Goal: Obtain resource: Obtain resource

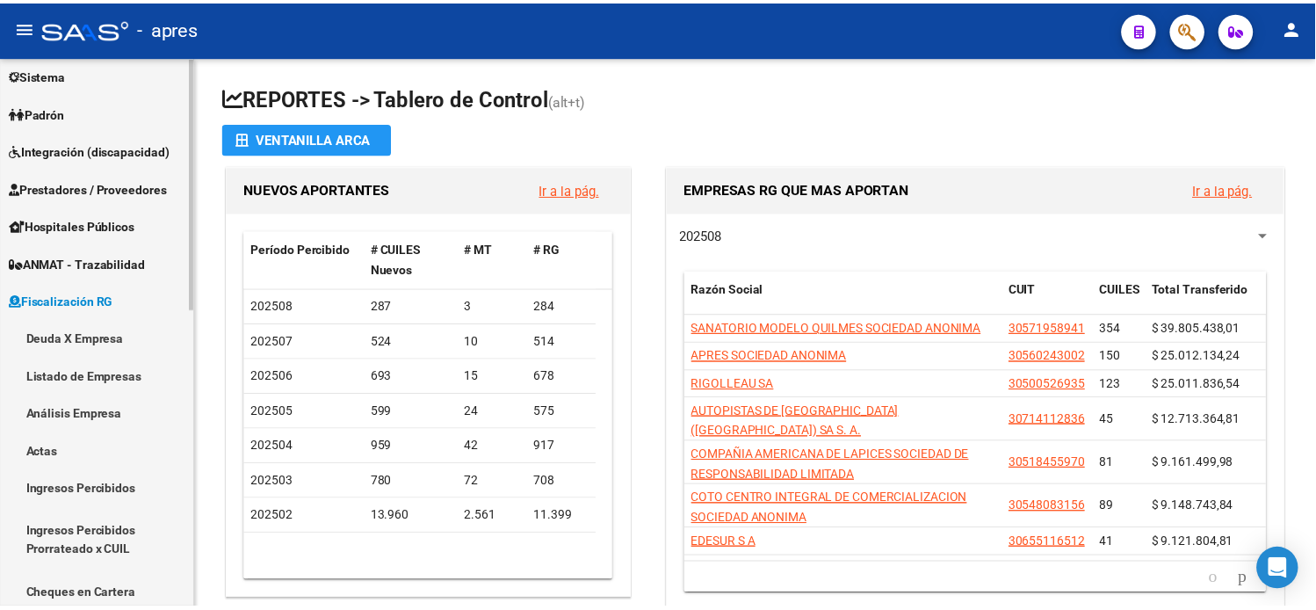
scroll to position [126, 0]
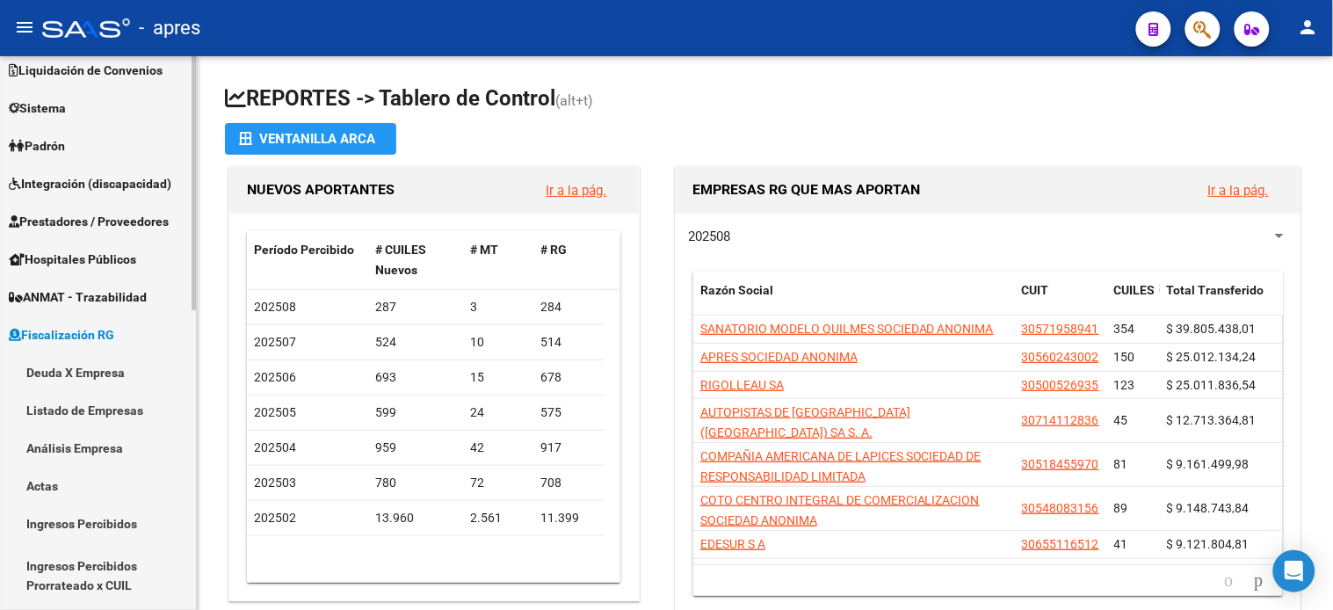
click at [76, 372] on link "Deuda X Empresa" at bounding box center [98, 372] width 196 height 38
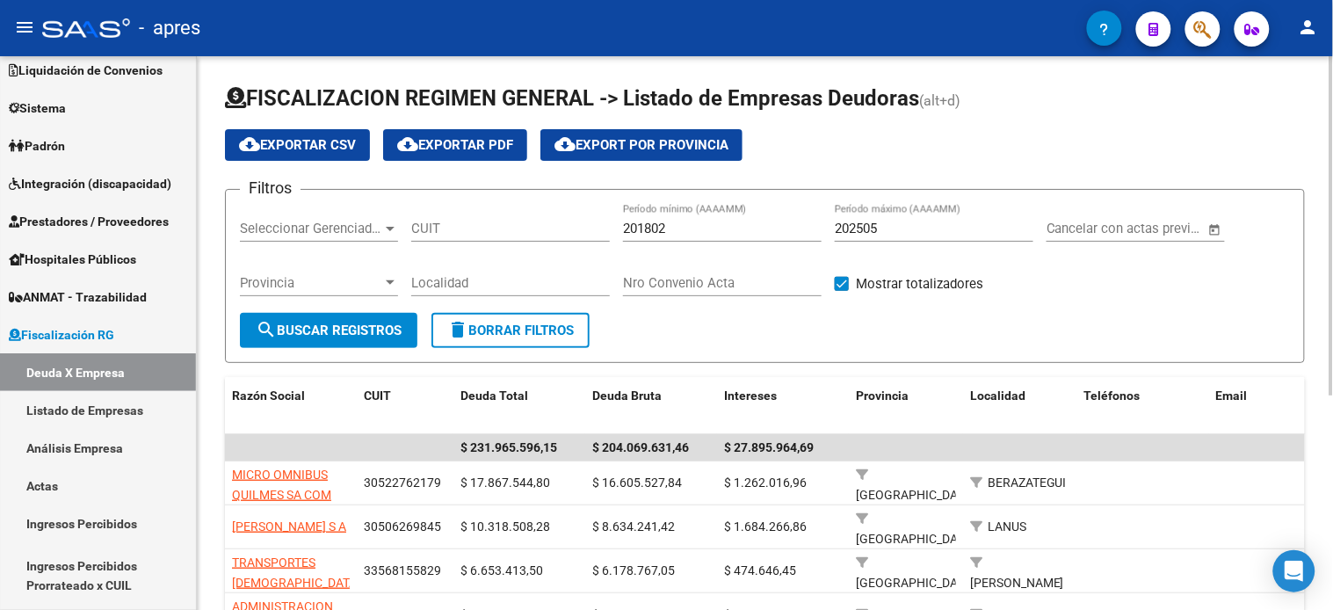
click at [494, 232] on input "CUIT" at bounding box center [510, 228] width 199 height 16
paste input "27-16394076-6"
type input "27-16394076-6"
click at [909, 232] on input "202505" at bounding box center [934, 228] width 199 height 16
type input "202507"
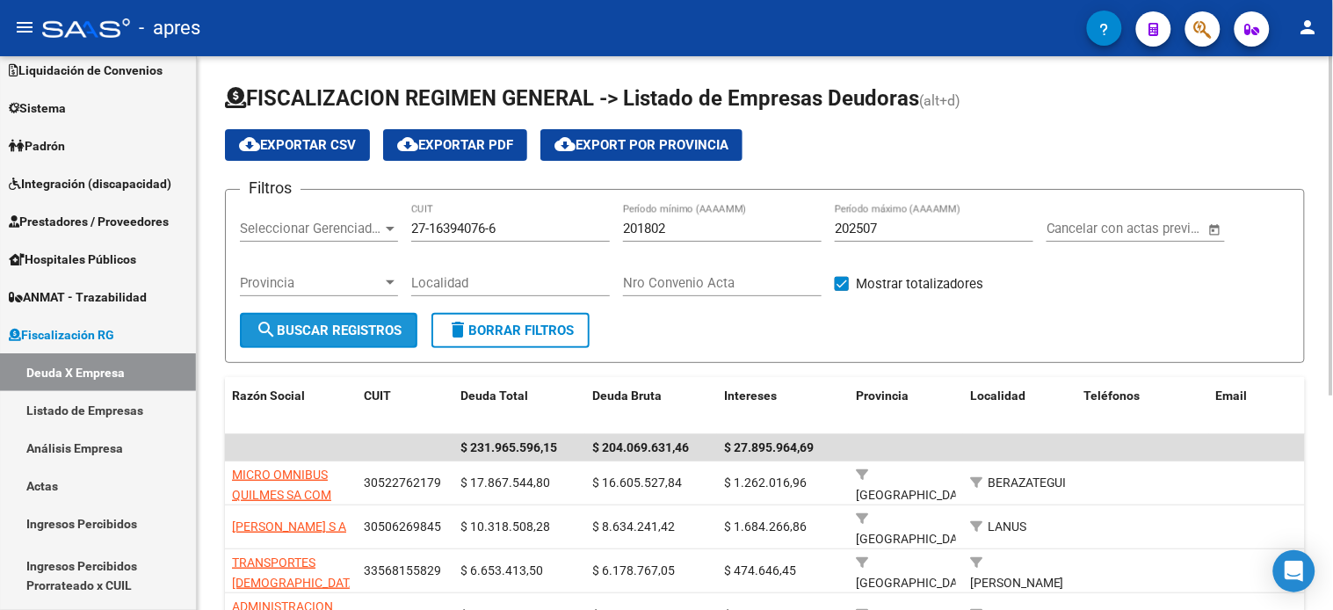
click at [393, 326] on span "search Buscar Registros" at bounding box center [329, 330] width 146 height 16
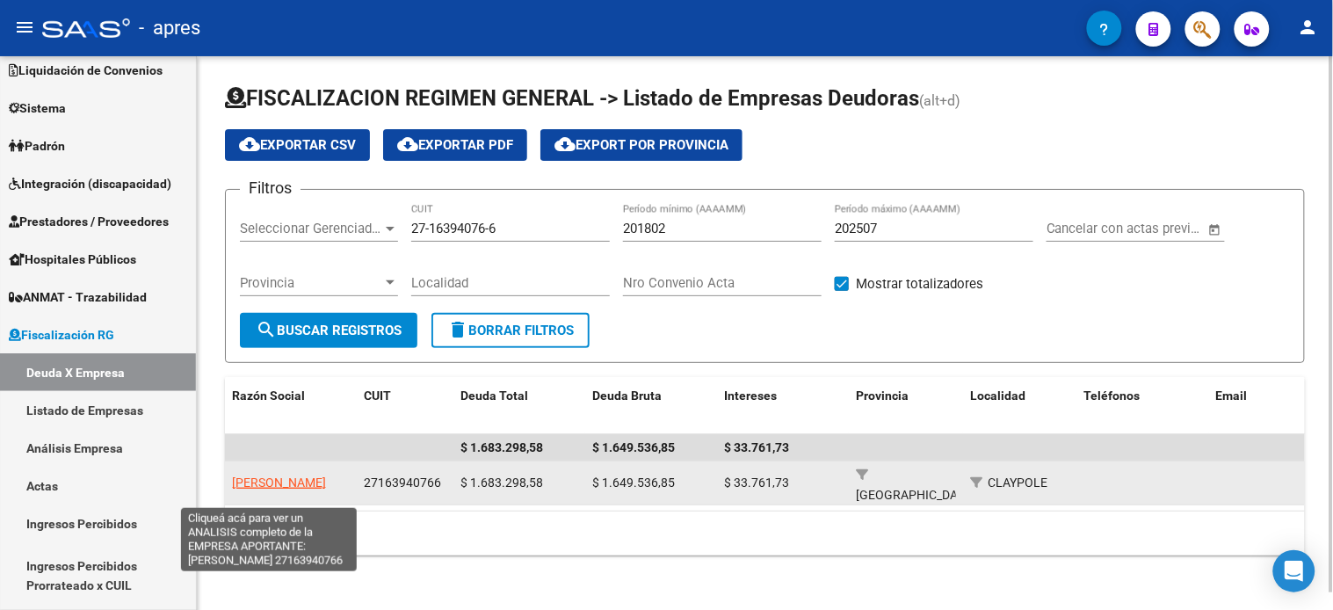
click at [274, 477] on span "[PERSON_NAME]" at bounding box center [279, 482] width 94 height 14
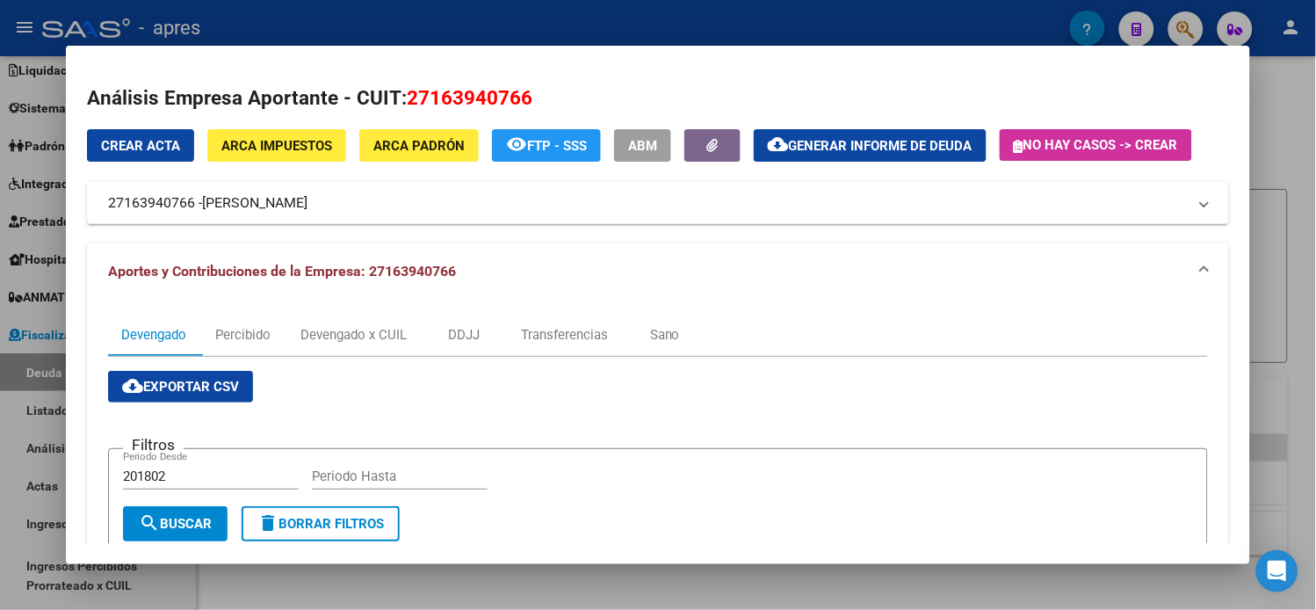
click at [784, 155] on button "cloud_download Generar informe de deuda" at bounding box center [870, 145] width 233 height 33
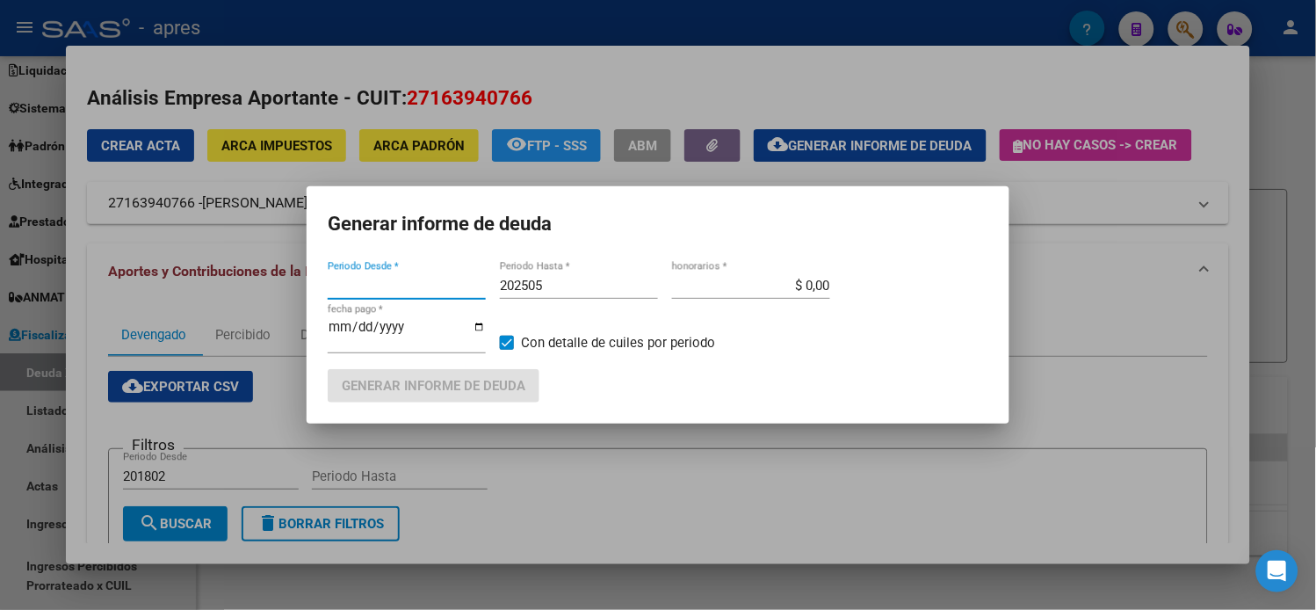
type input "201802"
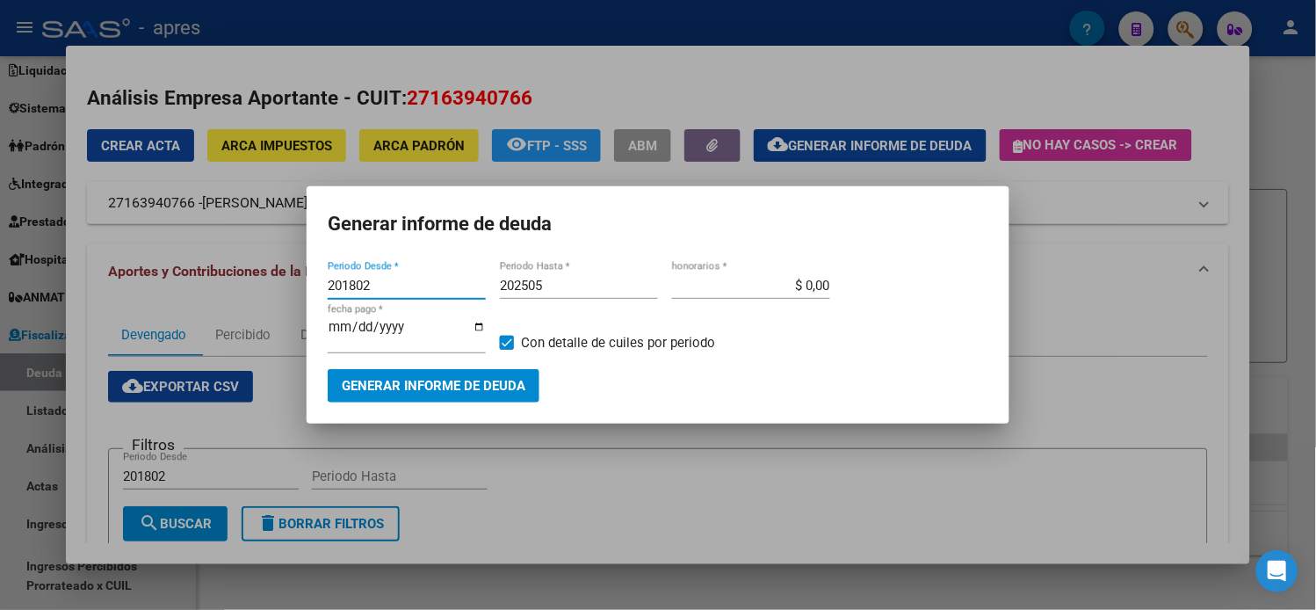
click at [575, 293] on input "202505" at bounding box center [579, 286] width 158 height 16
click at [567, 293] on input "202505" at bounding box center [579, 286] width 158 height 16
type input "202507"
click at [516, 379] on span "Generar informe de deuda" at bounding box center [434, 387] width 184 height 16
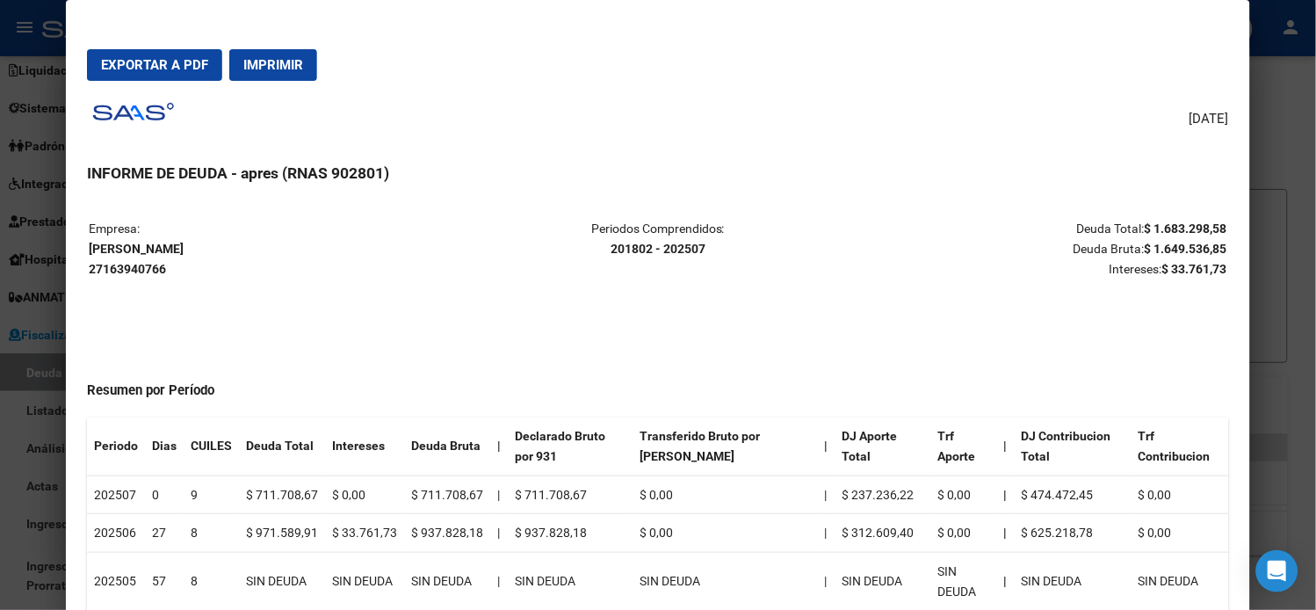
click at [102, 65] on span "Exportar a PDF" at bounding box center [154, 65] width 107 height 16
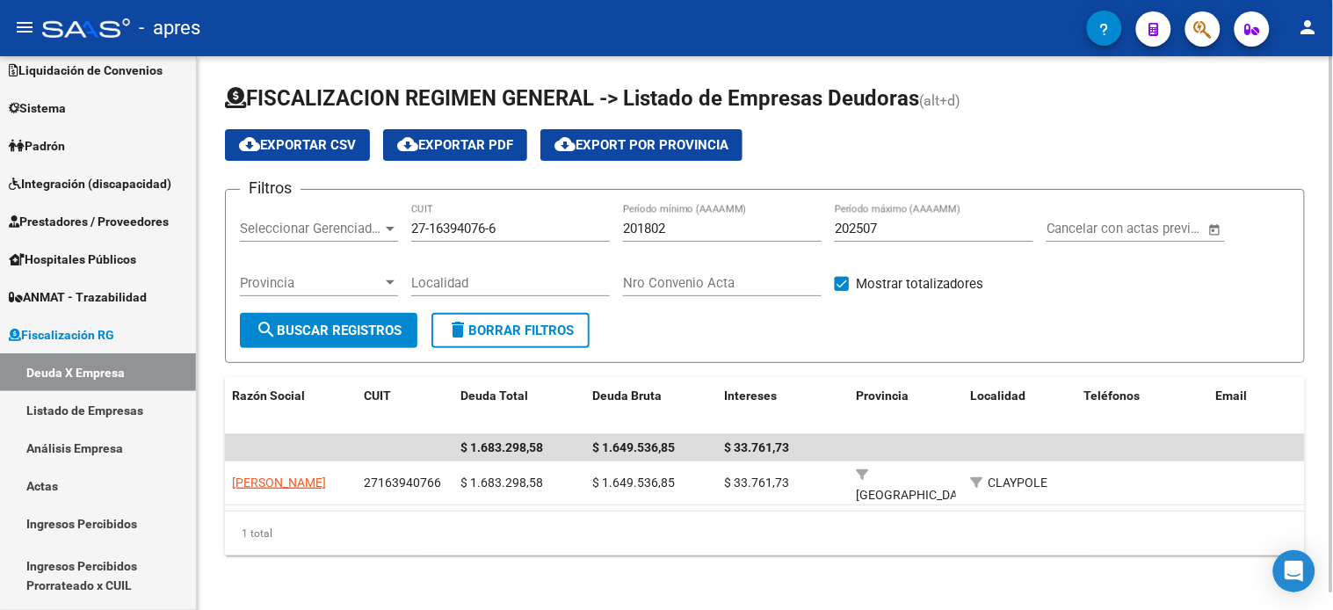
click at [475, 225] on input "27-16394076-6" at bounding box center [510, 228] width 199 height 16
paste input "30-62321095-9"
type input "30-62321095-9"
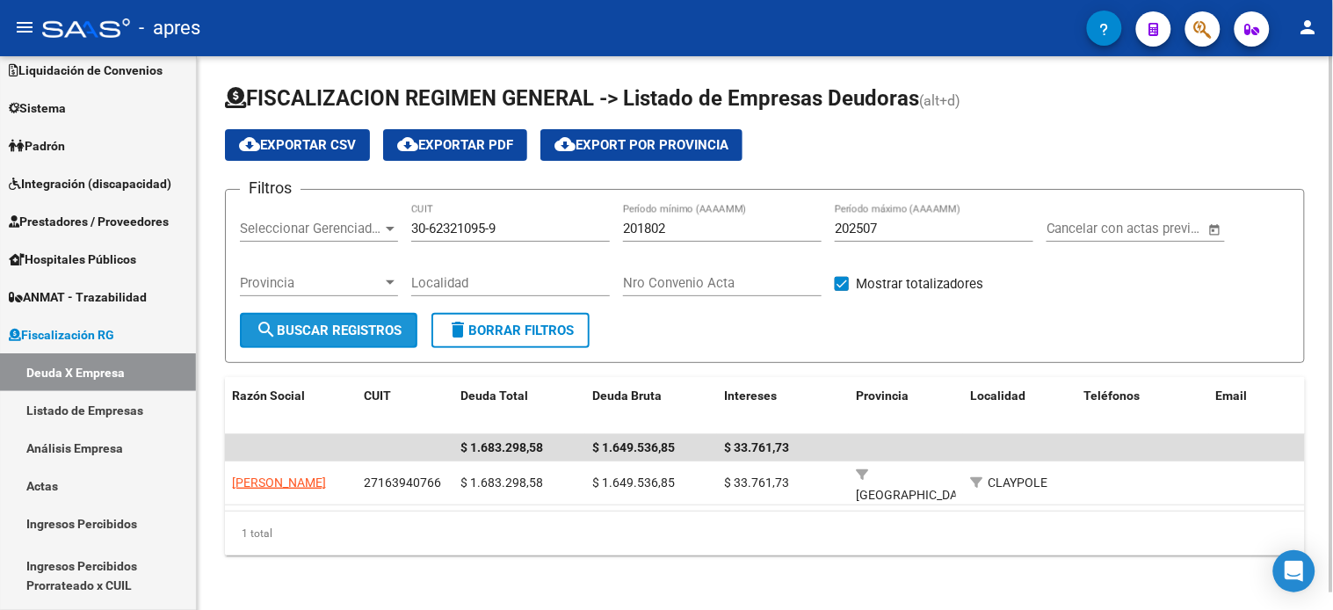
click at [334, 322] on span "search Buscar Registros" at bounding box center [329, 330] width 146 height 16
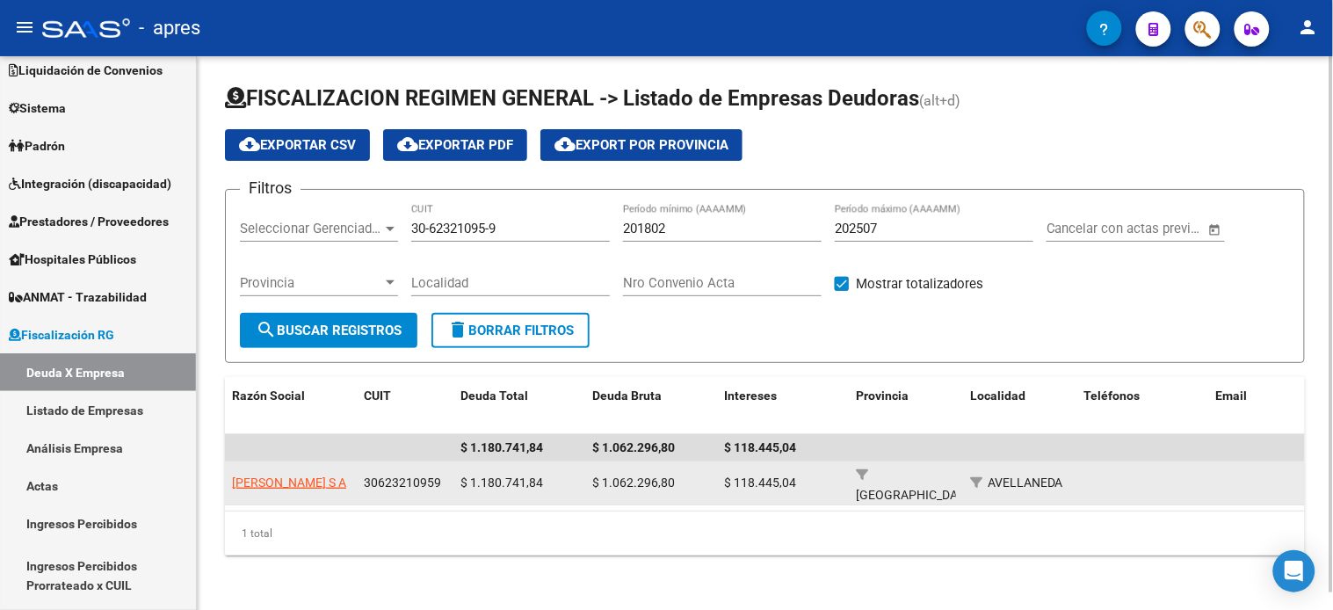
click at [404, 477] on span "30623210959" at bounding box center [402, 482] width 77 height 14
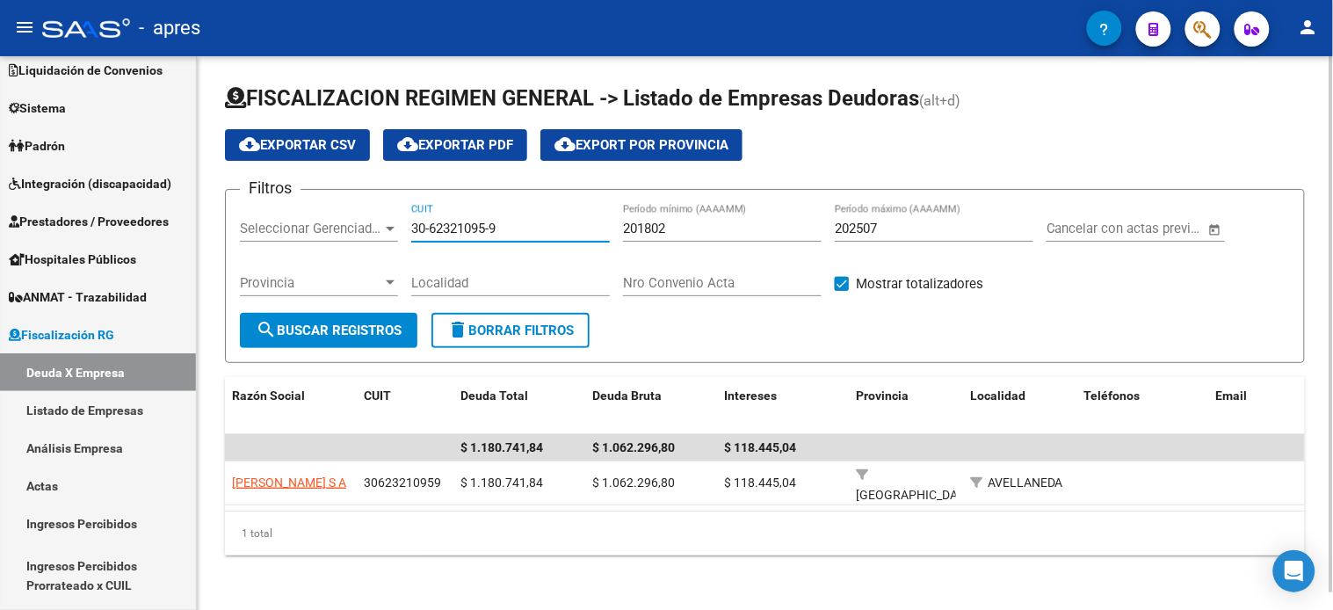
drag, startPoint x: 509, startPoint y: 233, endPoint x: 379, endPoint y: 238, distance: 130.1
click at [381, 233] on div "Filtros Seleccionar Gerenciador Seleccionar Gerenciador 30-62321095-9 CUIT 2018…" at bounding box center [765, 258] width 1050 height 109
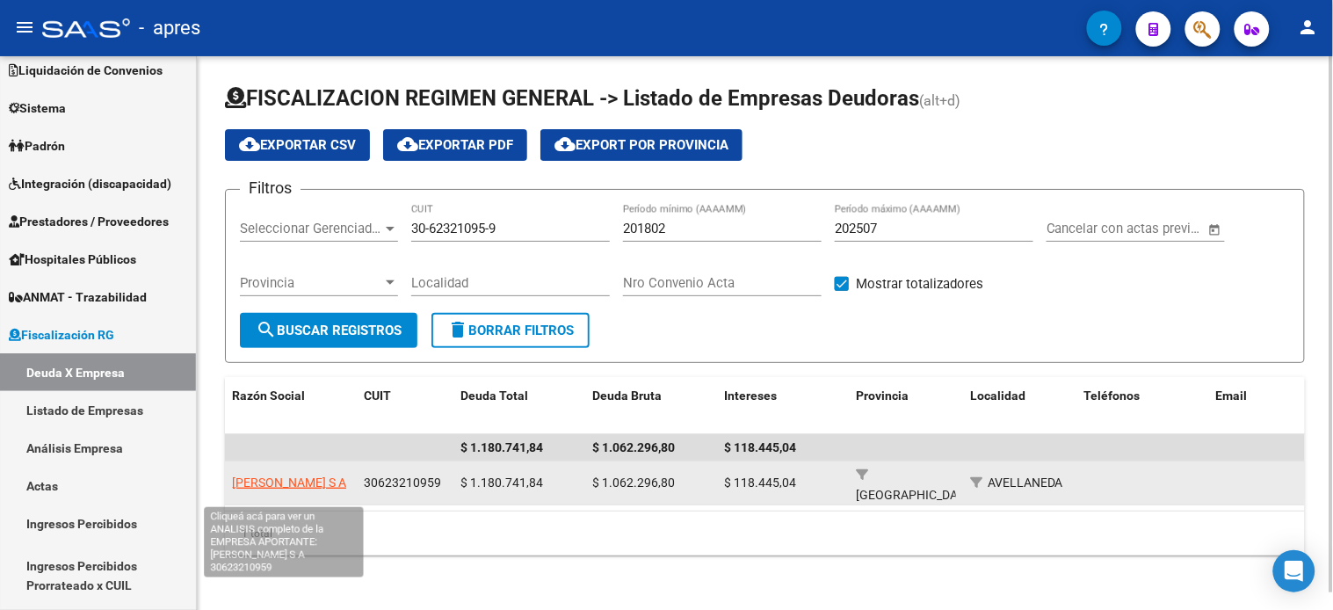
drag, startPoint x: 334, startPoint y: 497, endPoint x: 231, endPoint y: 470, distance: 106.3
click at [232, 473] on app-link-go-to "[PERSON_NAME] S A" at bounding box center [289, 483] width 114 height 20
copy span "[PERSON_NAME] S A"
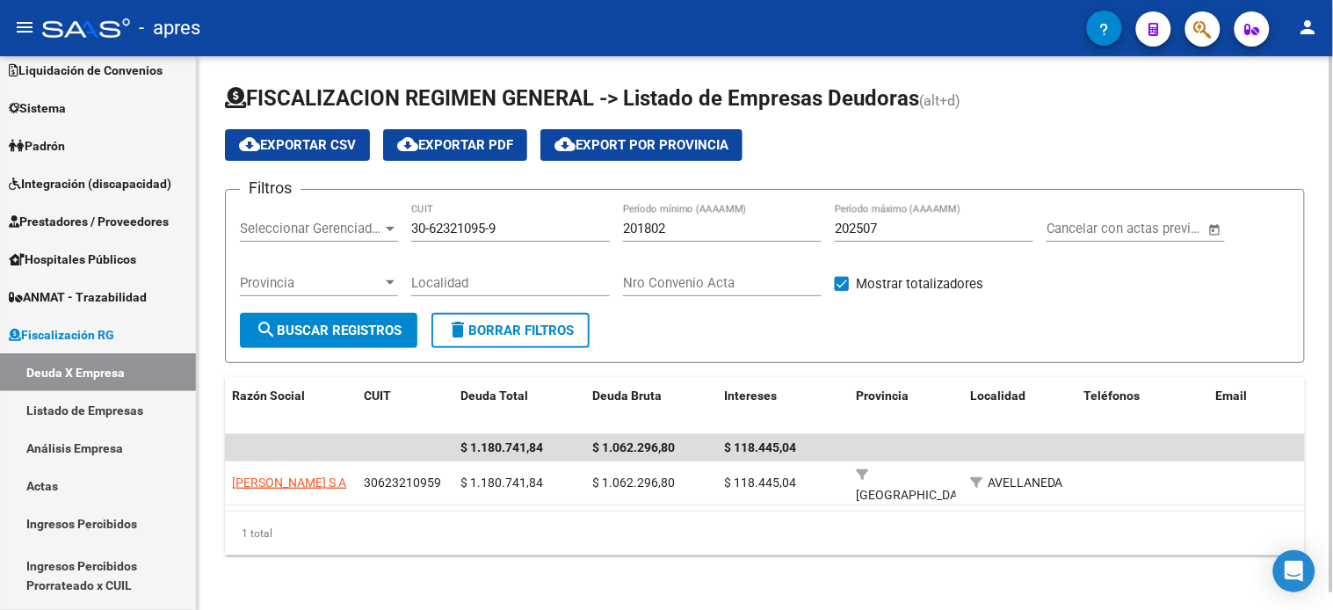
click at [892, 230] on input "202507" at bounding box center [934, 228] width 199 height 16
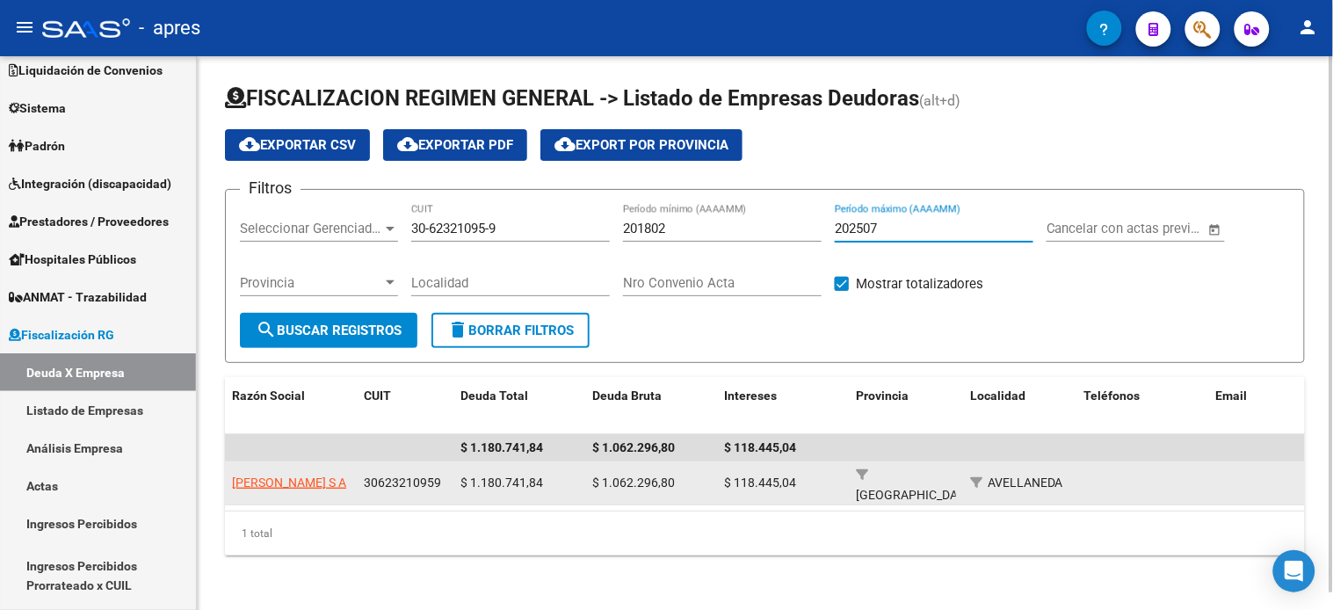
click at [310, 481] on app-link-go-to "[PERSON_NAME] S A" at bounding box center [289, 483] width 114 height 20
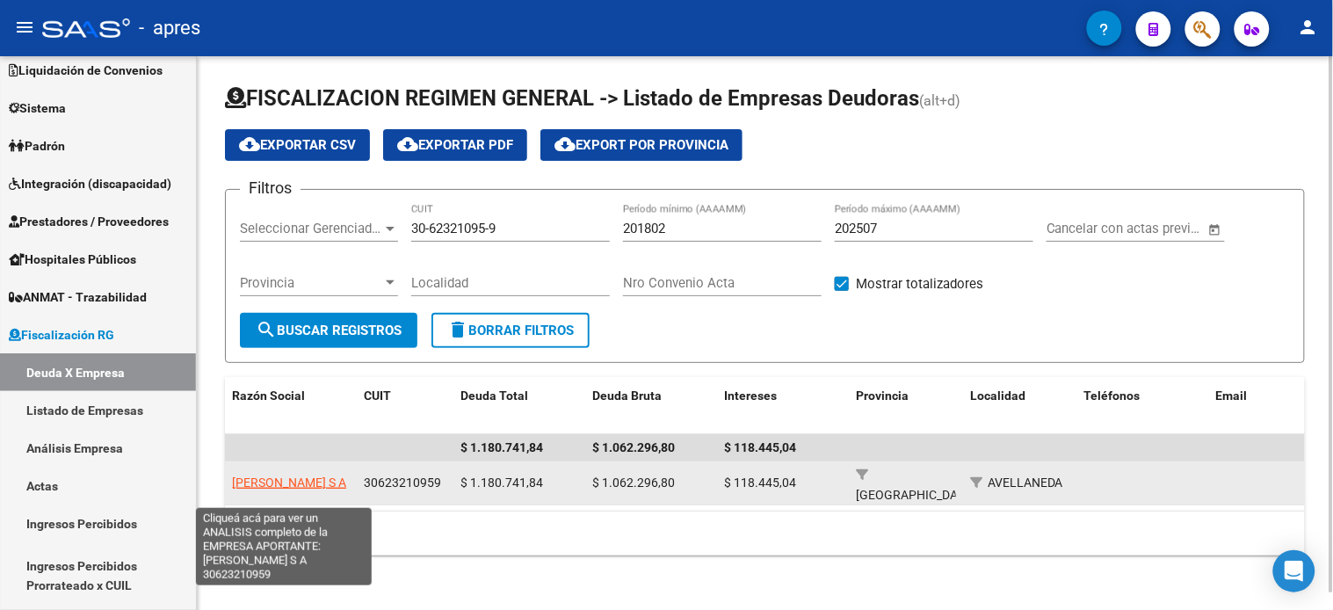
click at [294, 475] on span "[PERSON_NAME] S A" at bounding box center [289, 482] width 114 height 14
type textarea "30623210959"
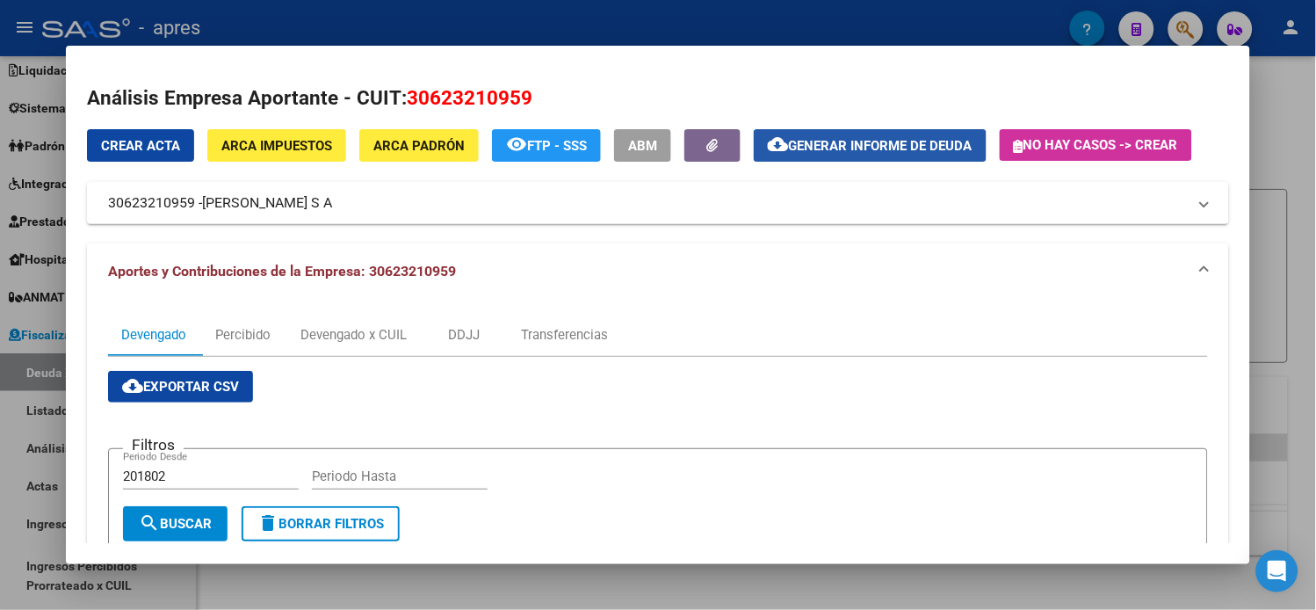
click at [812, 151] on span "Generar informe de deuda" at bounding box center [881, 146] width 184 height 16
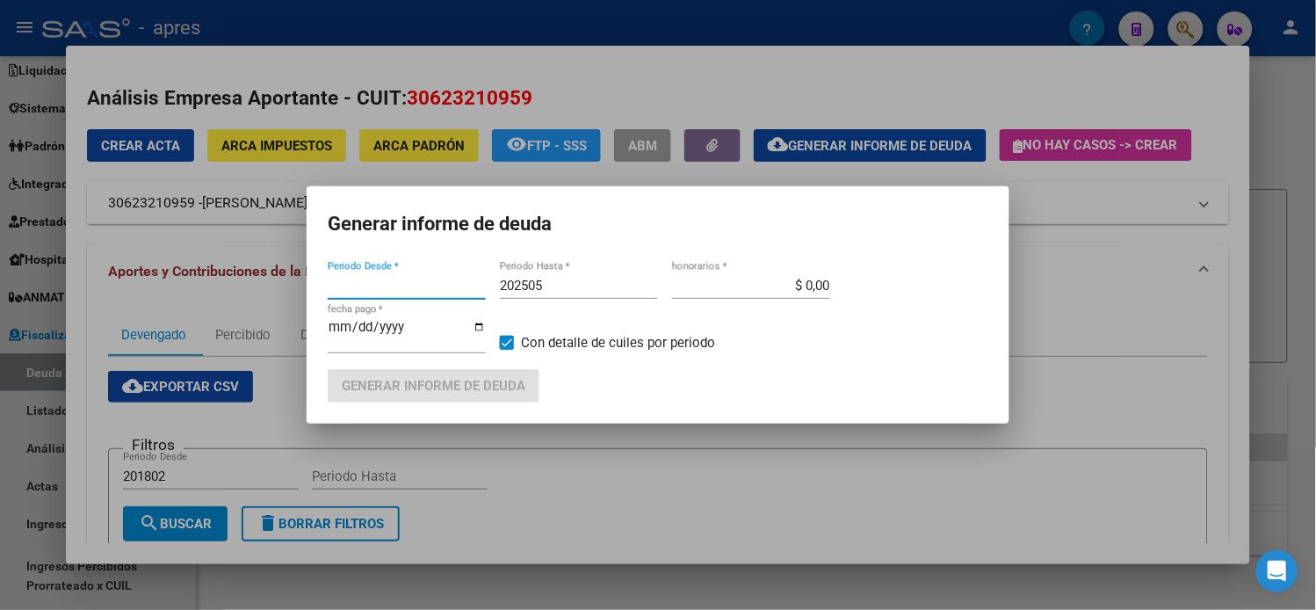
type input "201802"
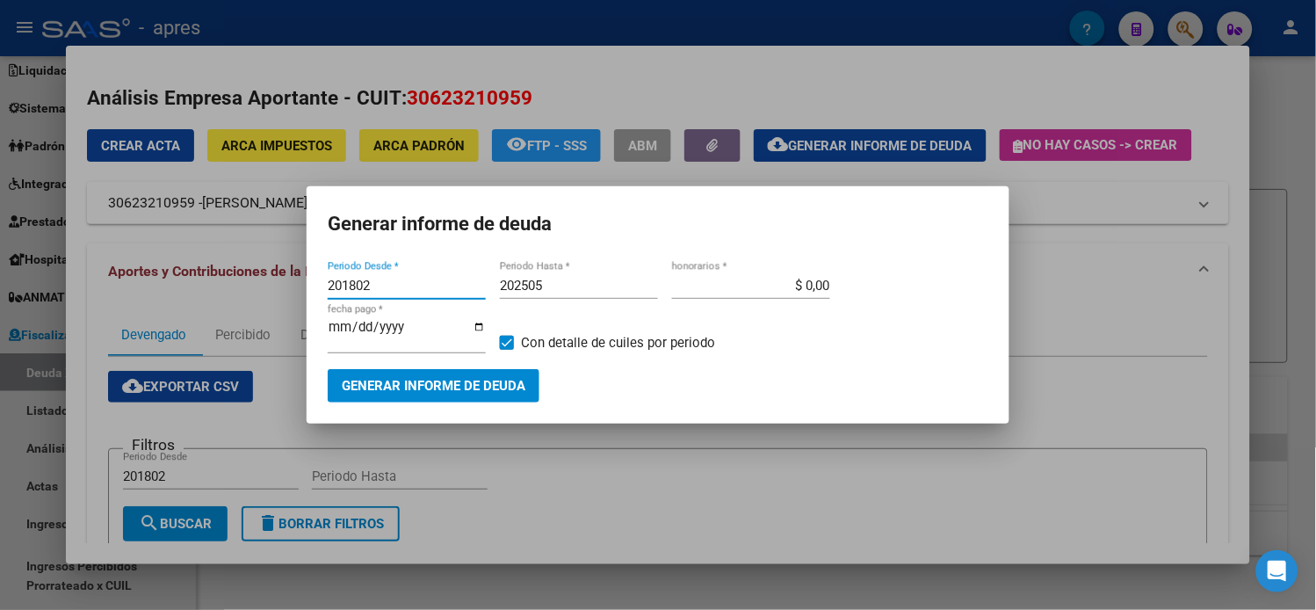
click at [612, 293] on input "202505" at bounding box center [579, 286] width 158 height 16
type input "202507"
click at [481, 379] on span "Generar informe de deuda" at bounding box center [434, 387] width 184 height 16
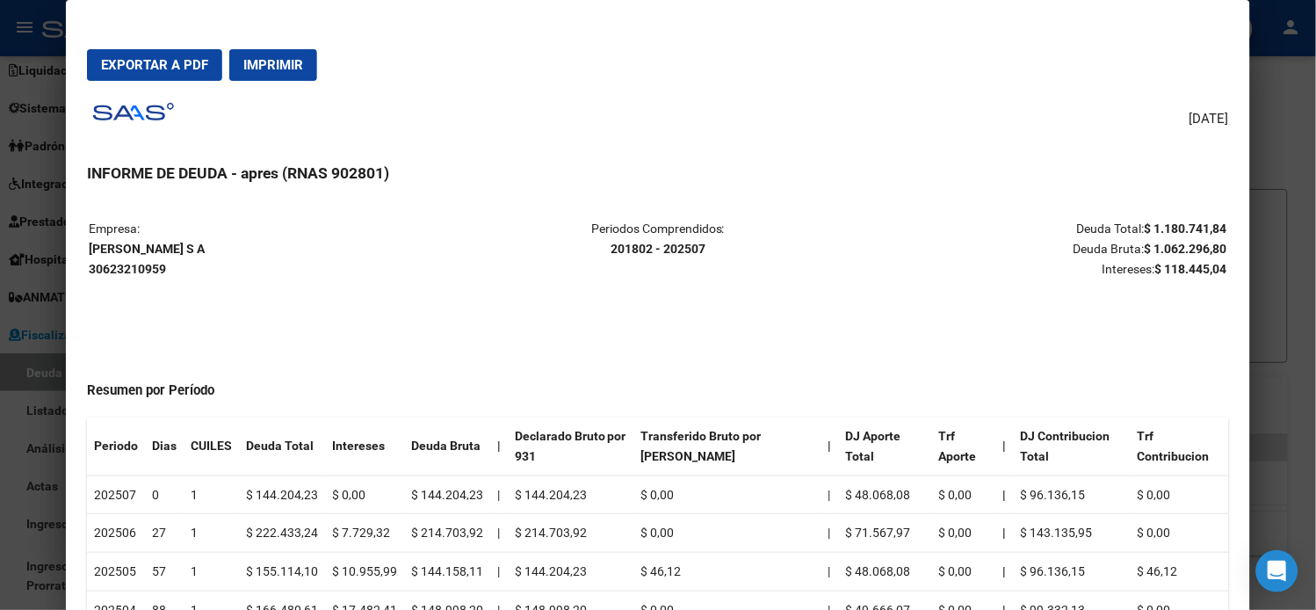
click at [169, 67] on span "Exportar a PDF" at bounding box center [154, 65] width 107 height 16
